Goal: Communication & Community: Ask a question

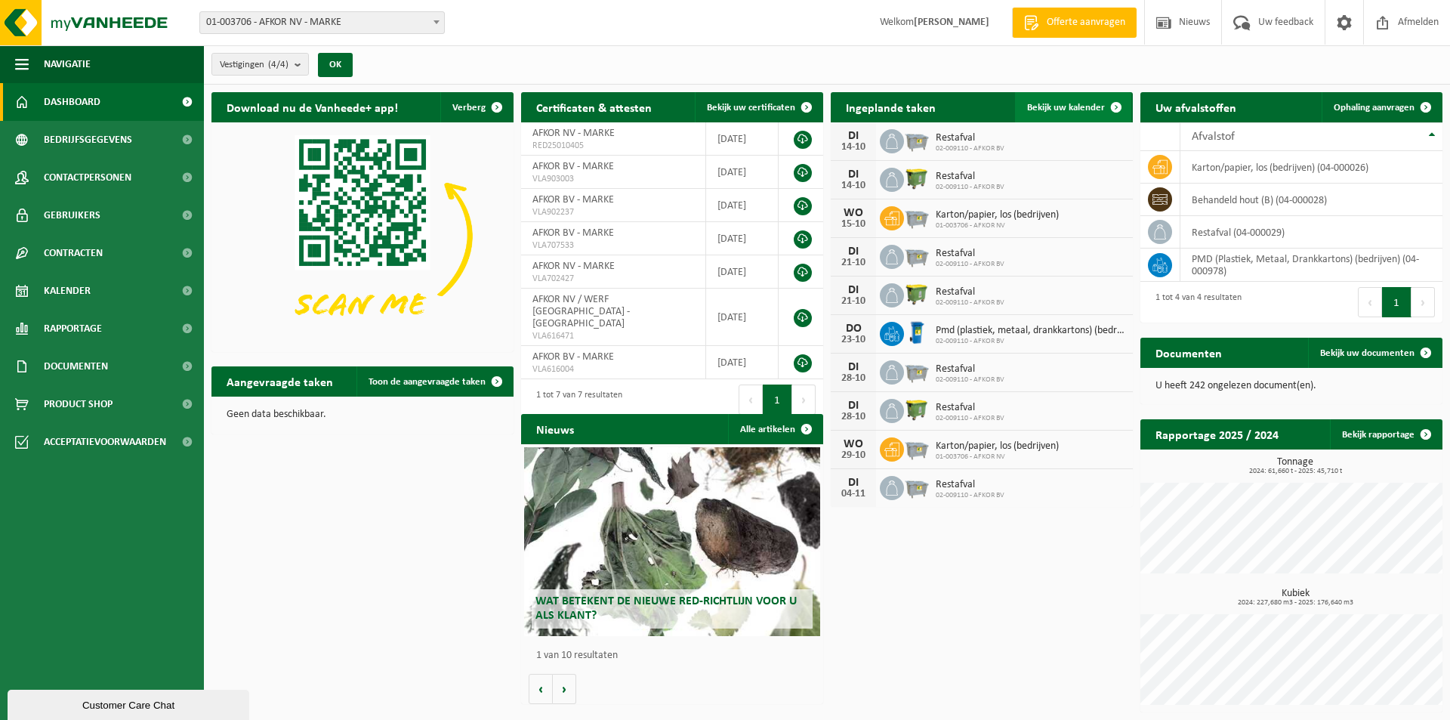
click at [1078, 104] on span "Bekijk uw kalender" at bounding box center [1066, 108] width 78 height 10
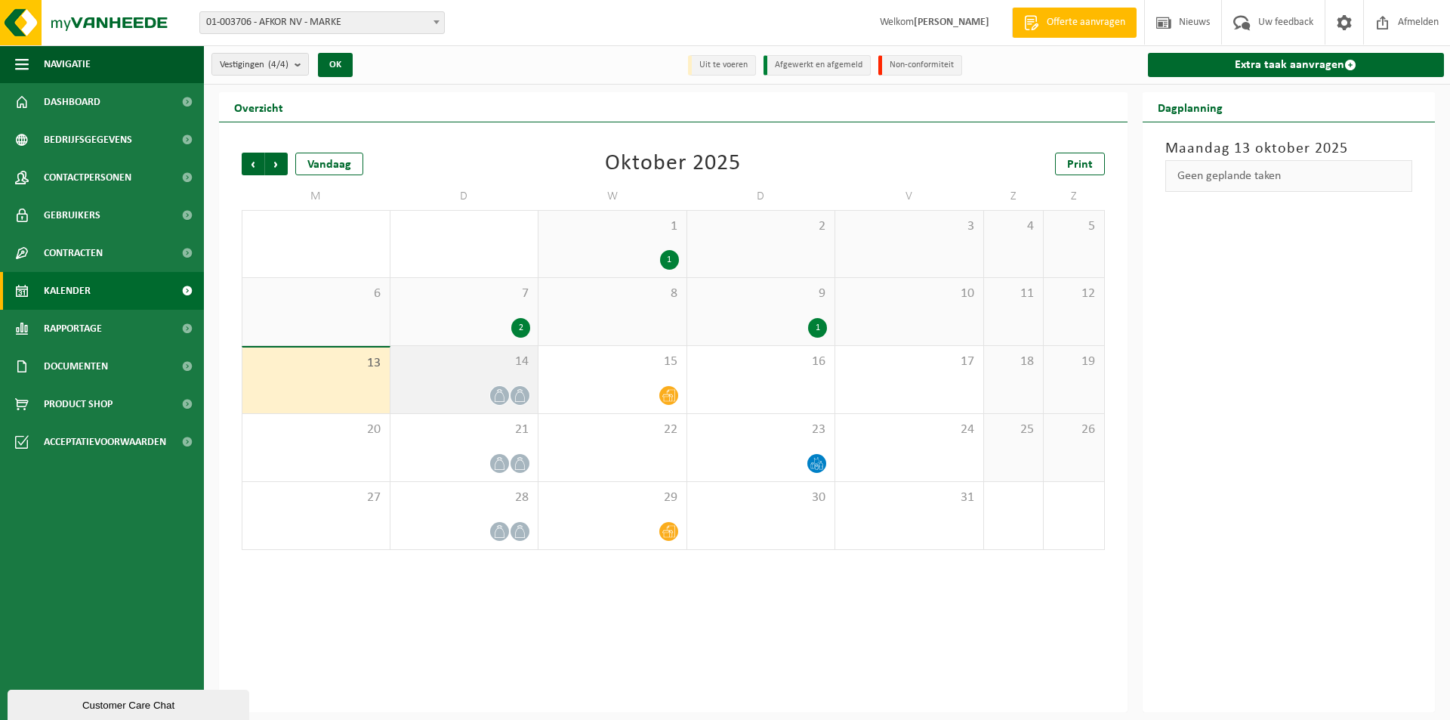
click at [504, 393] on icon at bounding box center [499, 395] width 13 height 13
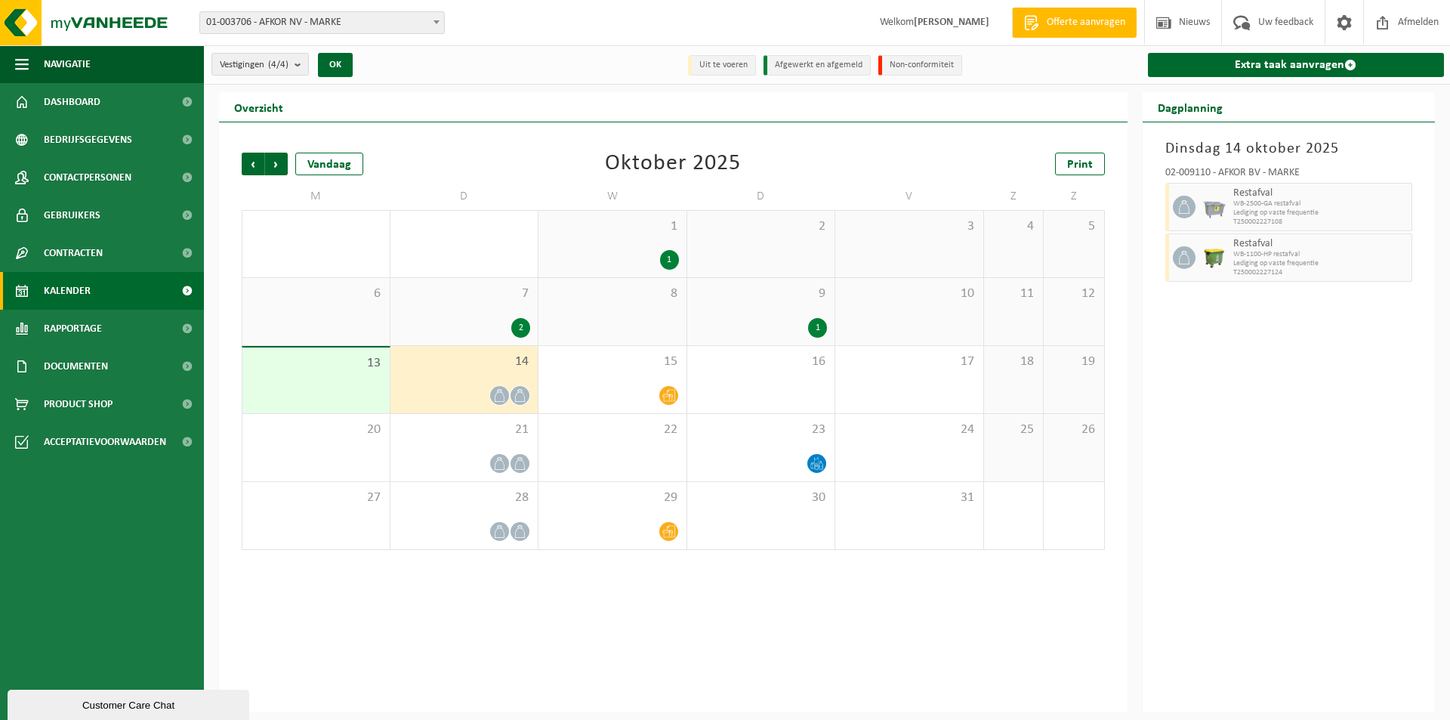
click at [131, 703] on div "Customer Care Chat" at bounding box center [128, 704] width 219 height 11
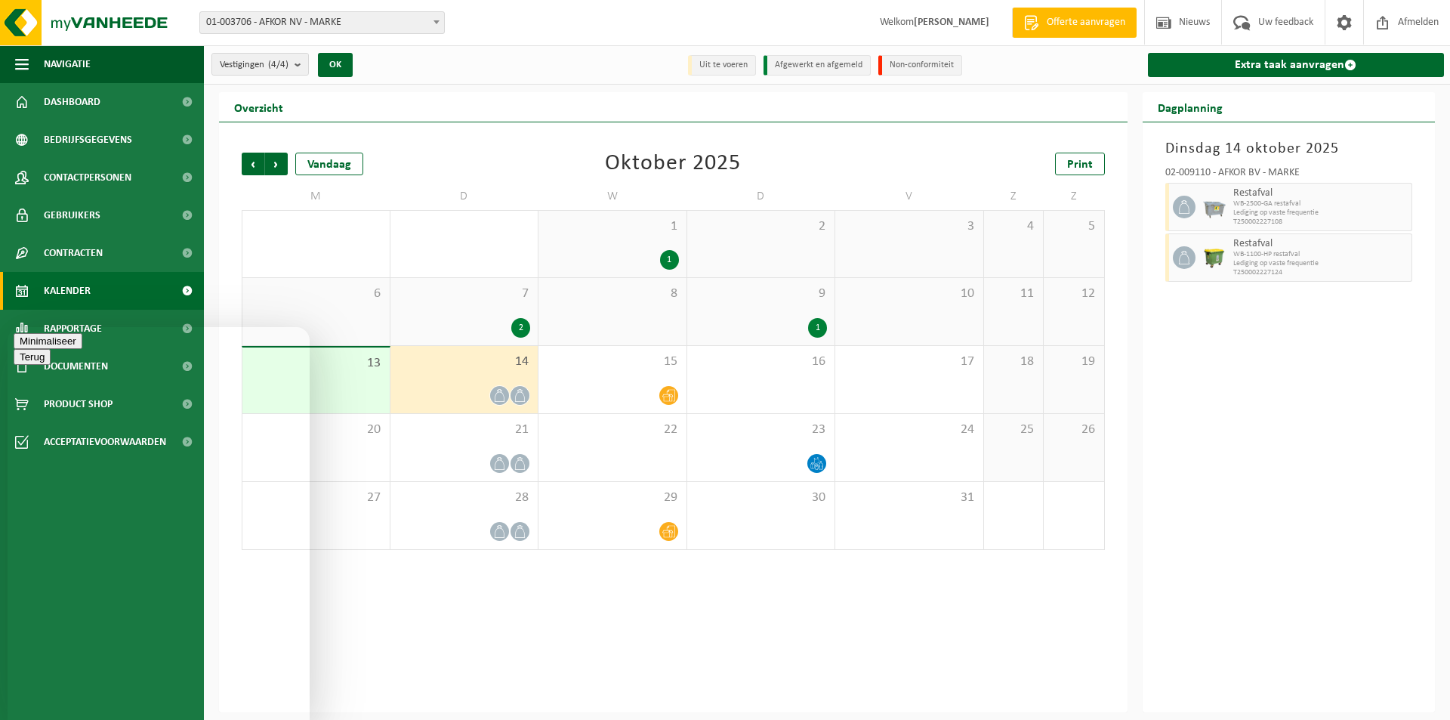
type textarea "Goeie middag, Morgen komen jullie de groene rolcontainer lossen. Wij hebben hie…"
type textarea "Alvast dank voor een correcte opvolging."
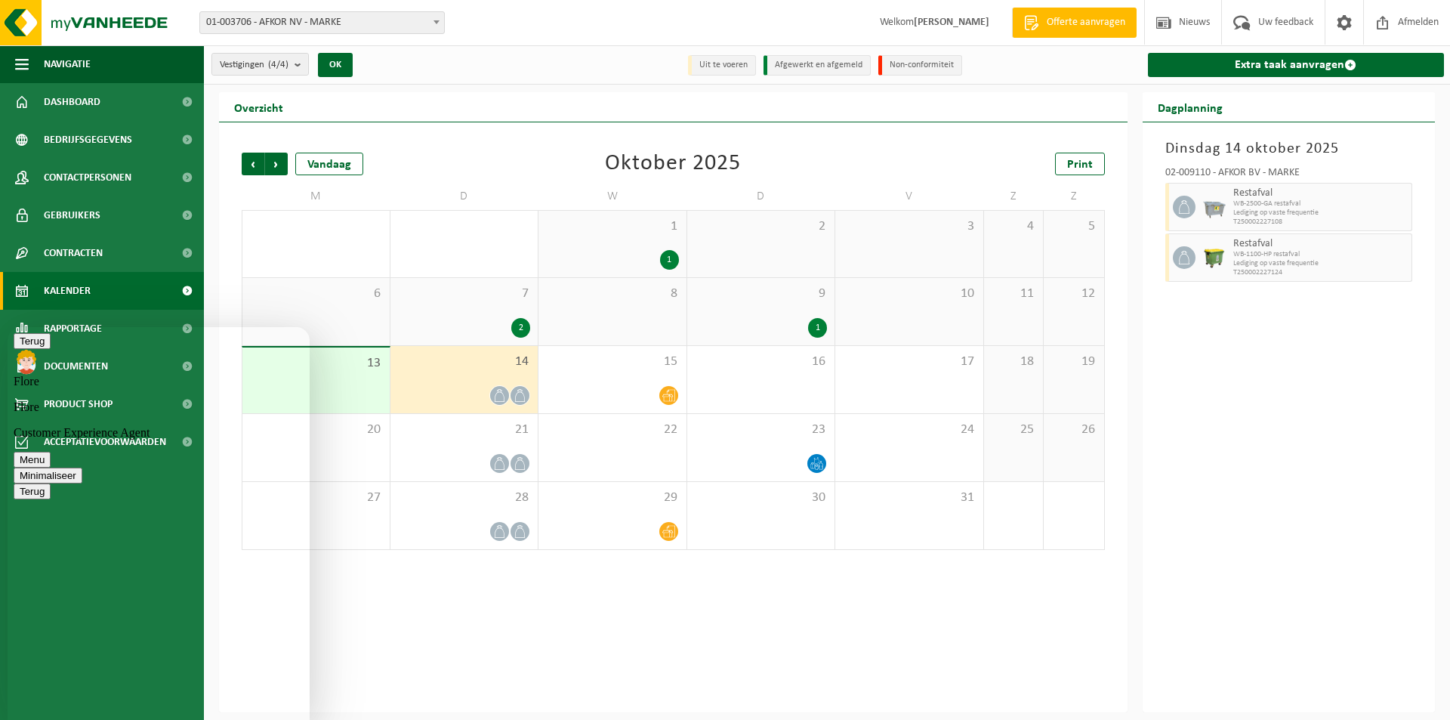
type textarea "Mvg [PERSON_NAME]"
type textarea "Inderdaad na morgen, niet meer in gebruik."
type textarea "3 groene rolcontainers met [PERSON_NAME]. Vanaf [DATE] niet meer in gebruik."
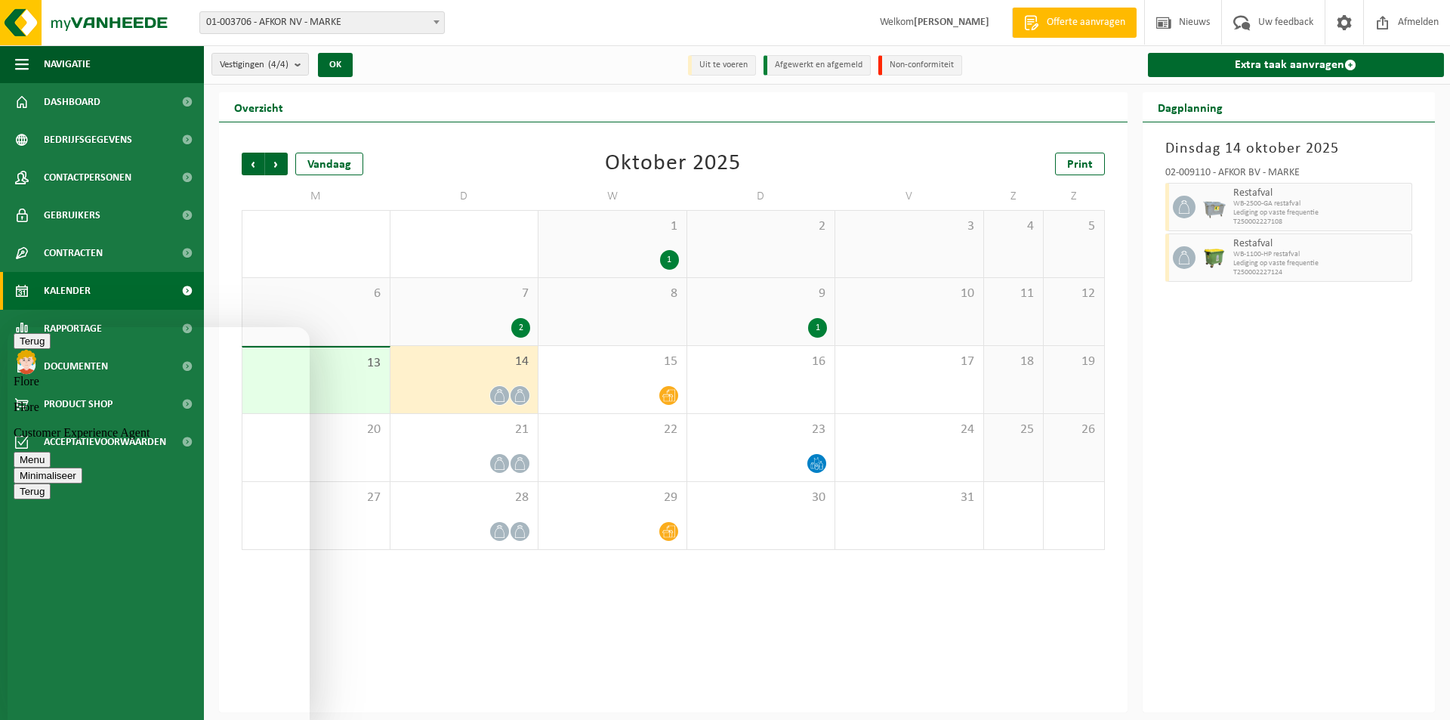
scroll to position [217, 0]
type textarea "graag bevestiging aub"
